Goal: Transaction & Acquisition: Purchase product/service

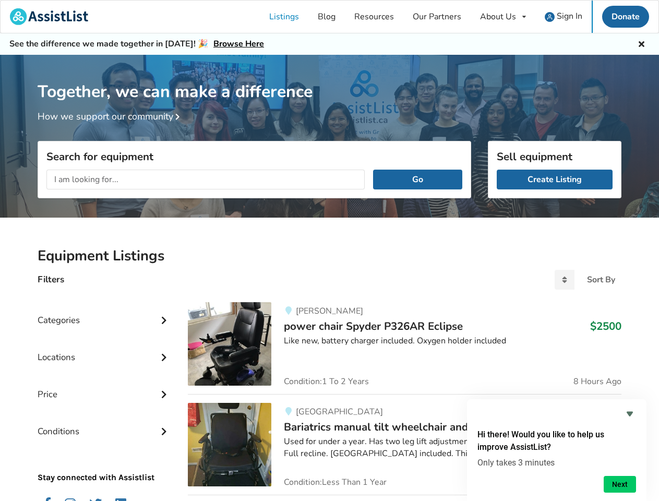
click at [503, 17] on div "About Us" at bounding box center [498, 17] width 36 height 8
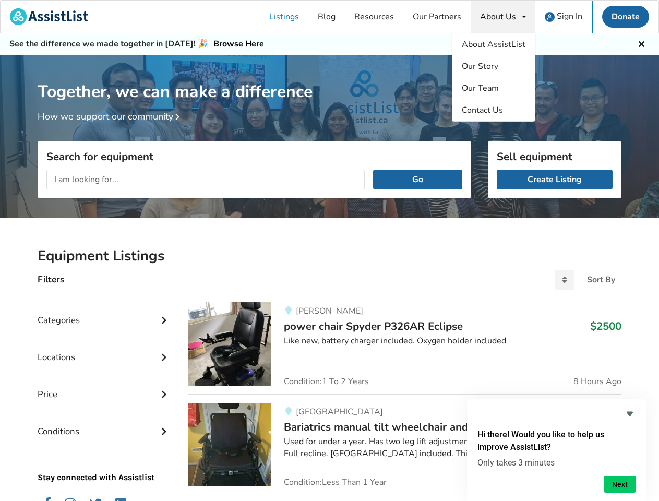
click at [641, 43] on icon at bounding box center [642, 43] width 10 height 8
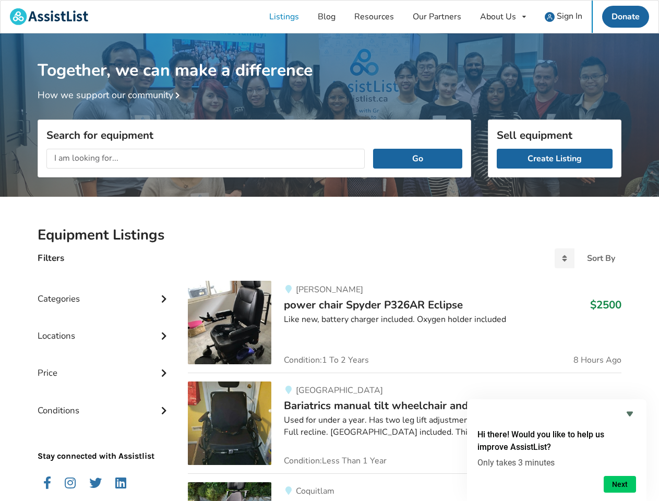
click at [177, 117] on div "Together, we can make a difference How we support our community" at bounding box center [329, 118] width 659 height 170
click at [418, 180] on div "Search for equipment Go" at bounding box center [255, 192] width 434 height 57
click at [104, 312] on div "Locations" at bounding box center [105, 328] width 134 height 37
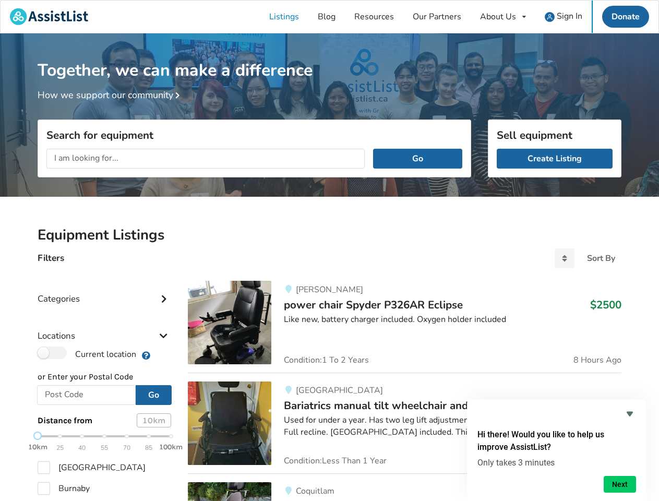
click at [164, 319] on div "Locations" at bounding box center [105, 328] width 134 height 37
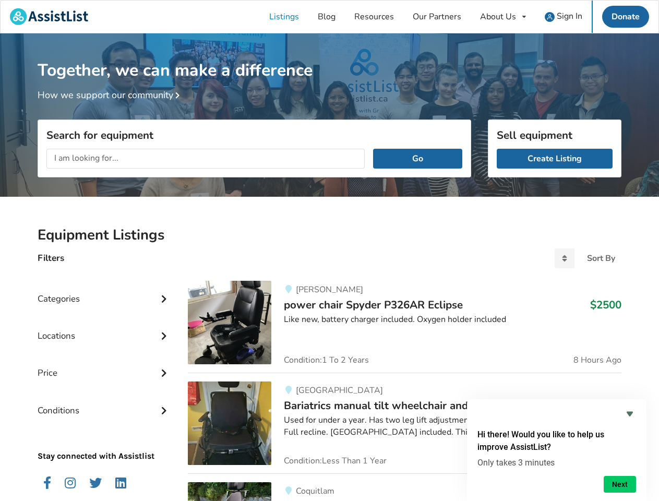
click at [104, 349] on div "Price" at bounding box center [105, 365] width 134 height 37
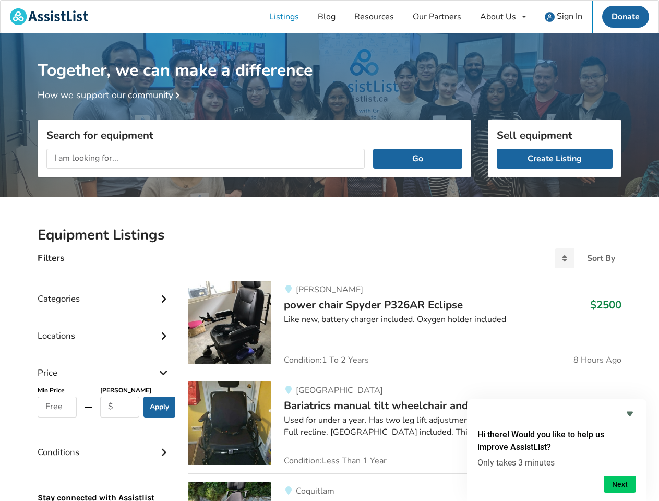
click at [164, 356] on div "Price" at bounding box center [105, 365] width 134 height 37
